Goal: Check status

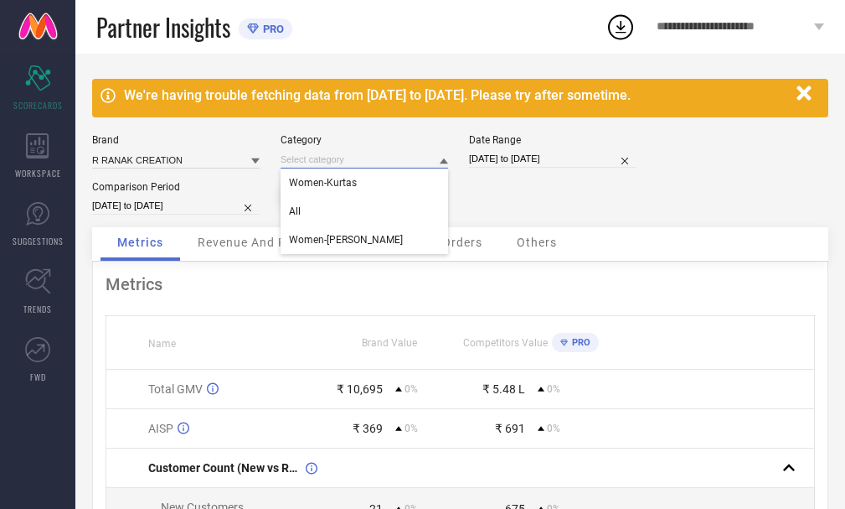
click at [394, 154] on input at bounding box center [365, 160] width 168 height 18
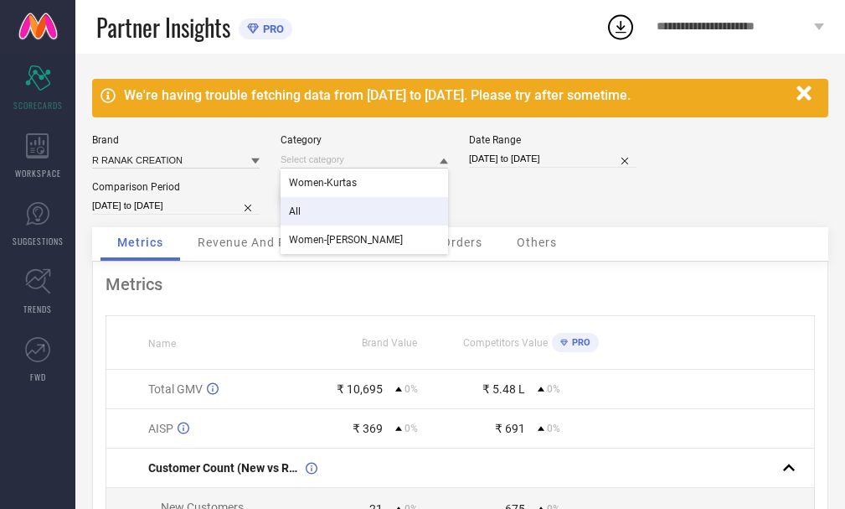
click at [344, 203] on div "All" at bounding box center [365, 211] width 168 height 28
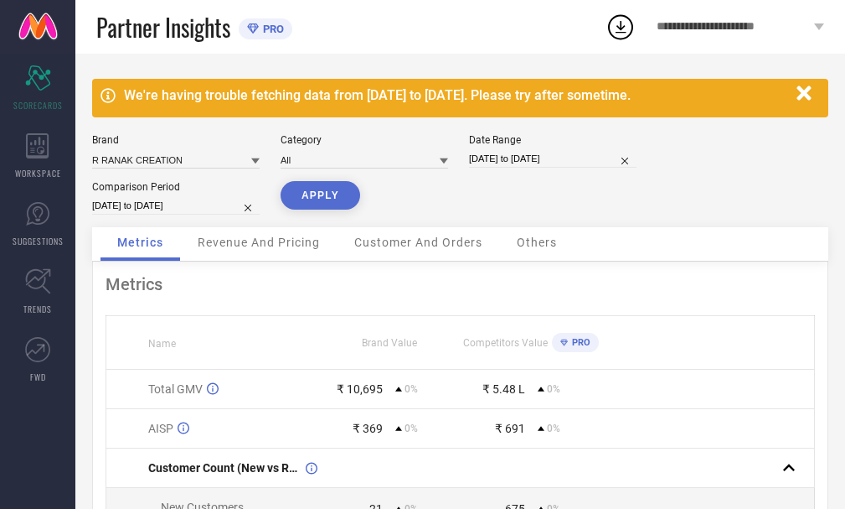
click at [518, 156] on input "[DATE] to [DATE]" at bounding box center [553, 159] width 168 height 18
select select "6"
select select "2025"
select select "7"
select select "2025"
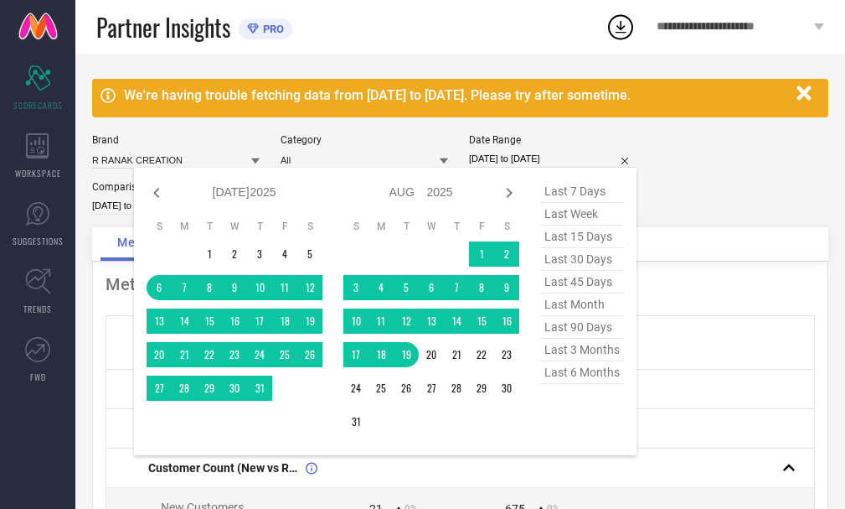
click at [578, 315] on span "last month" at bounding box center [582, 304] width 84 height 23
type input "[DATE] to [DATE]"
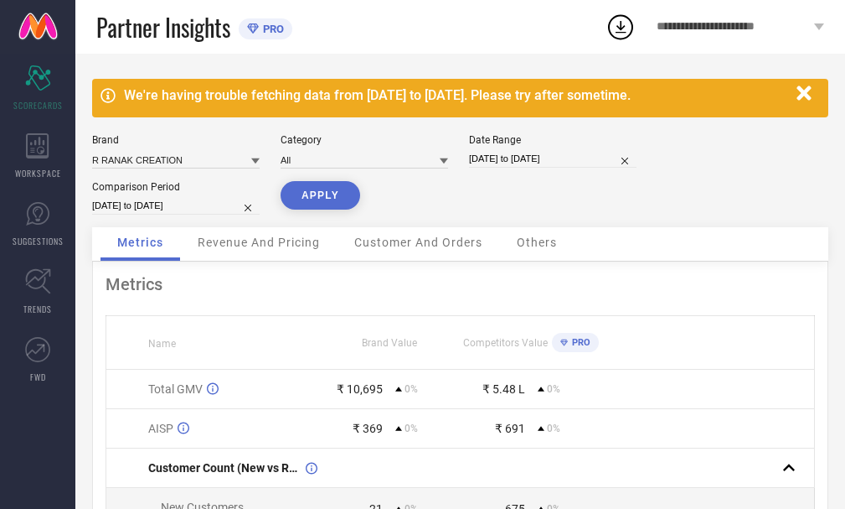
click at [199, 196] on div "Comparison Period [DATE] to [DATE]" at bounding box center [176, 198] width 168 height 34
select select "6"
select select "2025"
select select "7"
select select "2025"
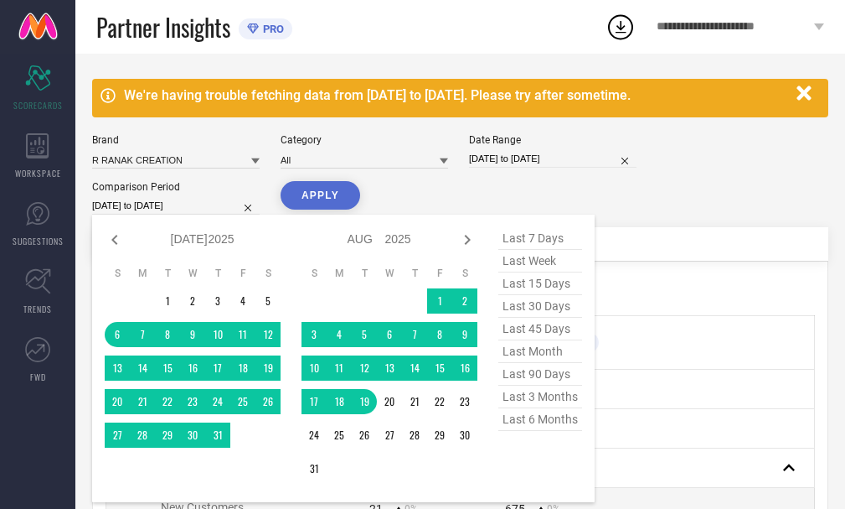
click at [178, 202] on input "[DATE] to [DATE]" at bounding box center [176, 206] width 168 height 18
click at [533, 352] on span "last month" at bounding box center [541, 351] width 84 height 23
type input "[DATE] to [DATE]"
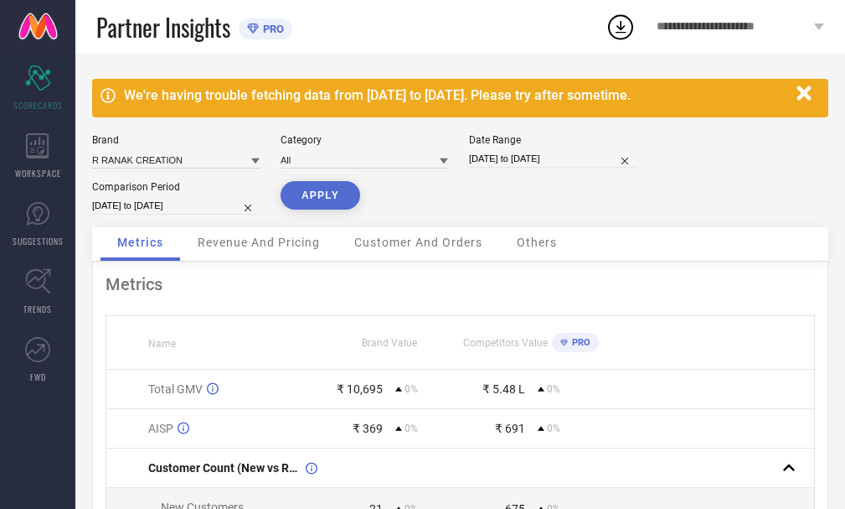
click at [342, 196] on button "APPLY" at bounding box center [321, 195] width 80 height 28
click at [804, 94] on icon "button" at bounding box center [804, 92] width 14 height 14
